Goal: Information Seeking & Learning: Understand process/instructions

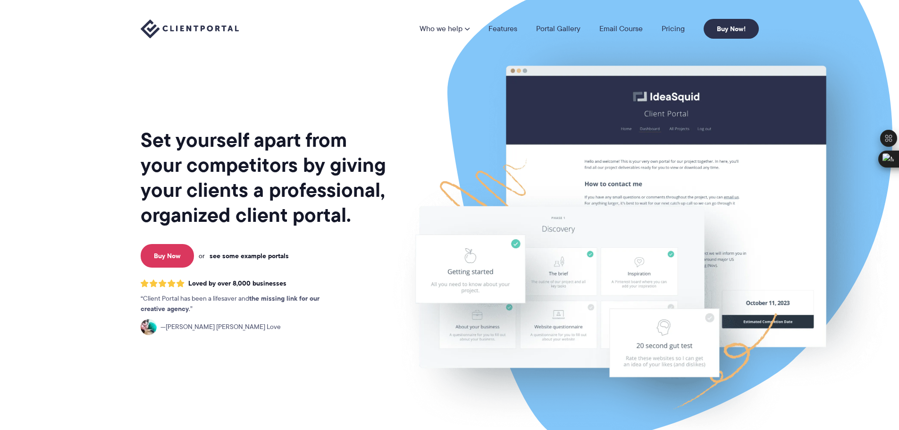
drag, startPoint x: 0, startPoint y: 0, endPoint x: 257, endPoint y: 258, distance: 364.3
click at [257, 258] on link "see some example portals" at bounding box center [248, 255] width 79 height 8
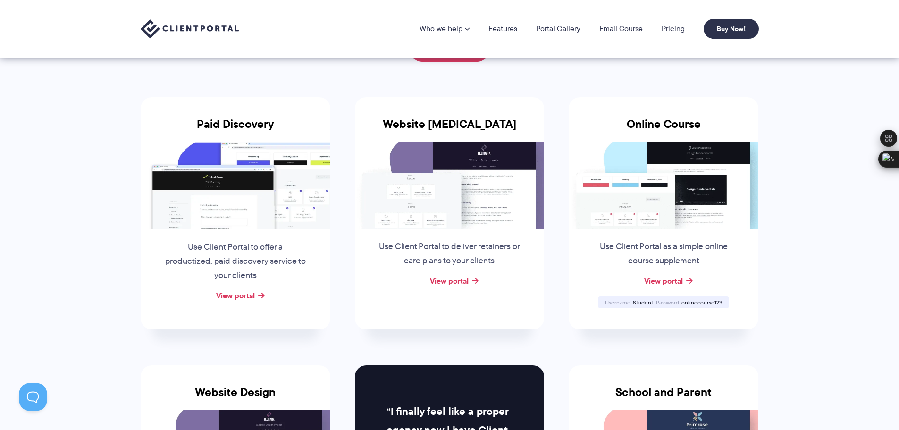
scroll to position [94, 0]
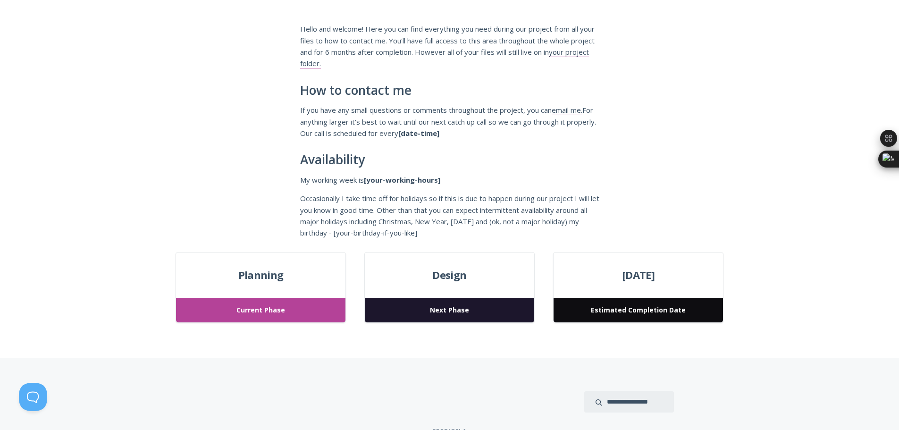
click at [473, 302] on span "Next Phase" at bounding box center [449, 310] width 169 height 25
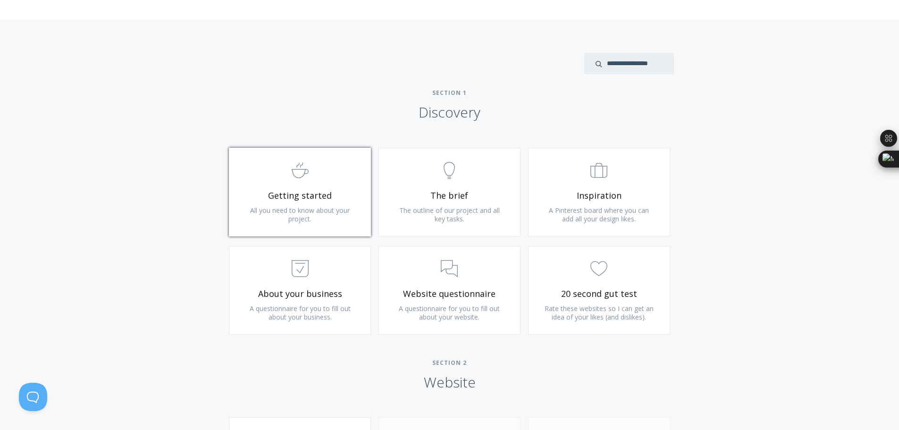
scroll to position [472, 0]
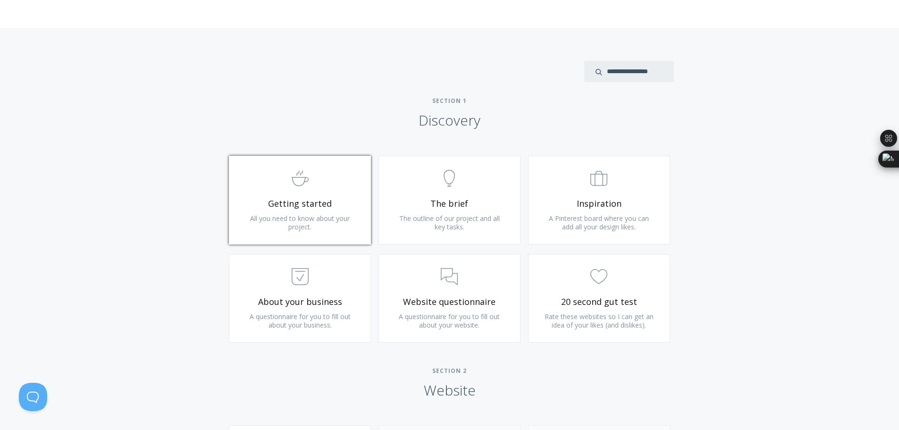
click at [334, 193] on link ".st0{fill:none;stroke:#000000;stroke-width:2;stroke-miterlimit:10;} Untitled-22…" at bounding box center [300, 200] width 142 height 89
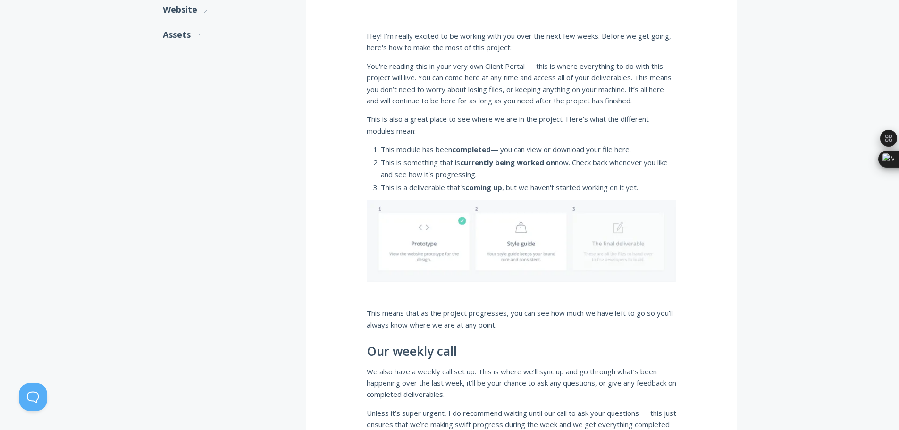
scroll to position [236, 0]
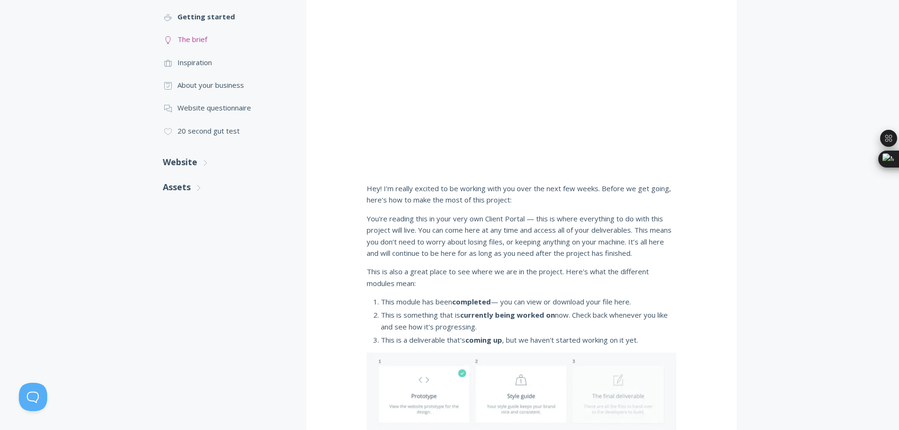
click at [194, 41] on link ".st0{fill:none;stroke:#000000;stroke-width:2;stroke-miterlimit:10;} Untitled-14…" at bounding box center [225, 39] width 125 height 23
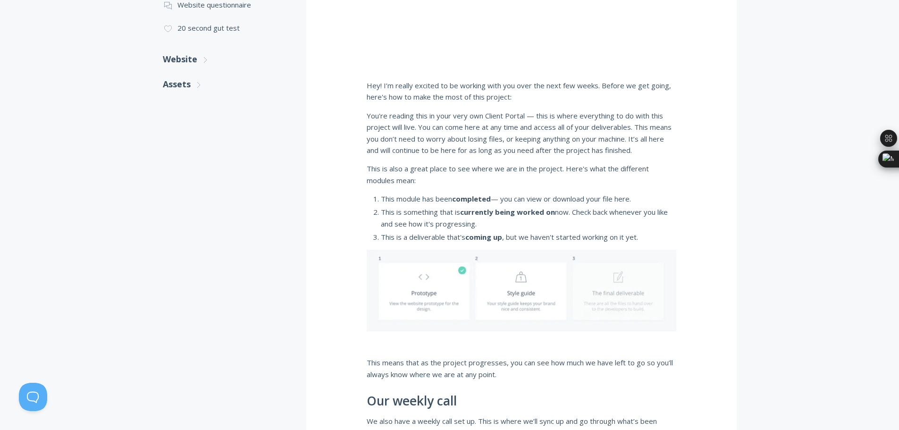
scroll to position [189, 0]
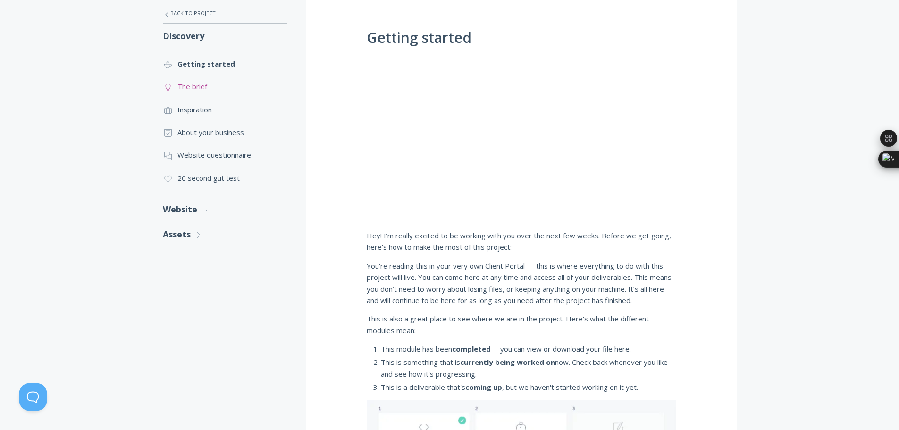
click at [195, 84] on link ".st0{fill:none;stroke:#000000;stroke-width:2;stroke-miterlimit:10;} Untitled-14…" at bounding box center [225, 86] width 125 height 23
click at [208, 108] on link ".st0{fill:none;stroke:#000000;stroke-width:2;stroke-miterlimit:10;} Untitled-20…" at bounding box center [225, 109] width 125 height 23
click at [200, 133] on link ".st0{fill:none;stroke:#000000;stroke-width:2;stroke-miterlimit:10;} Untitled-18…" at bounding box center [225, 132] width 125 height 23
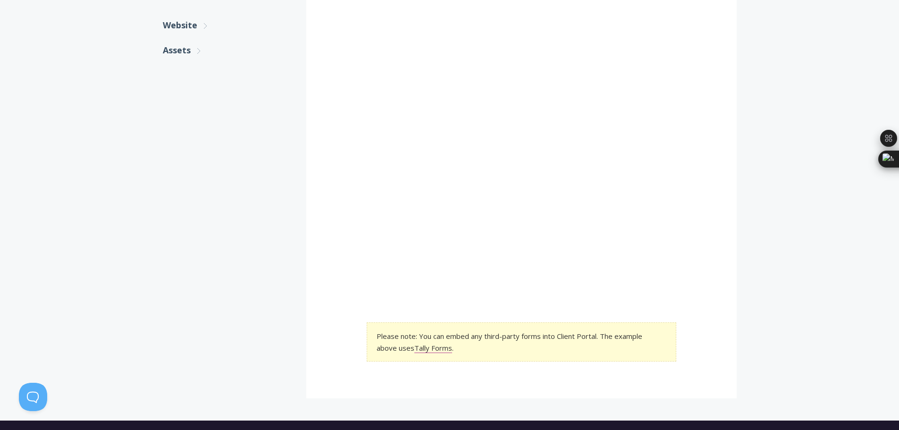
scroll to position [242, 0]
